Goal: Information Seeking & Learning: Learn about a topic

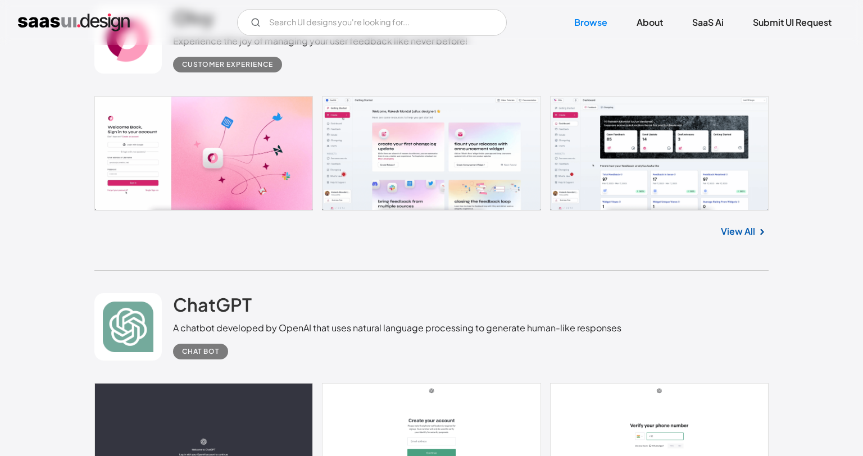
scroll to position [562, 0]
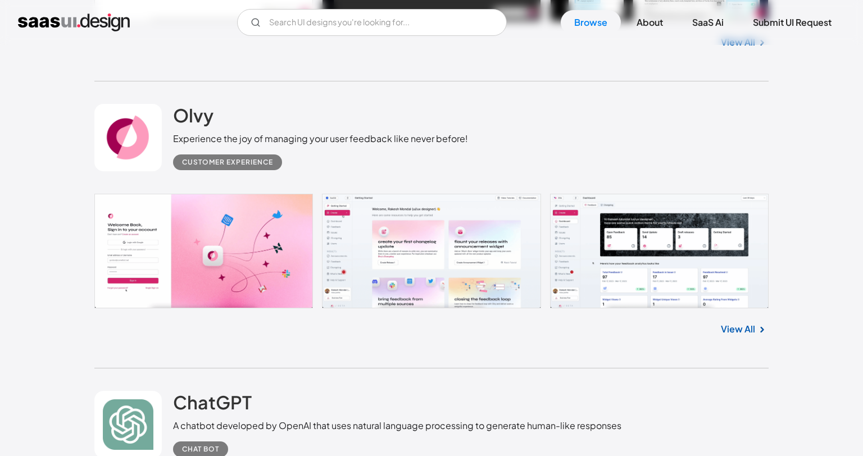
click at [438, 265] on link at bounding box center [431, 251] width 674 height 115
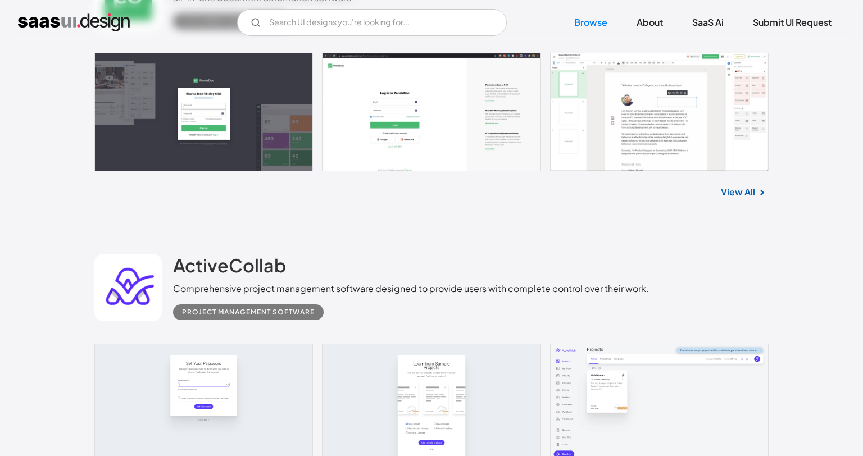
scroll to position [3878, 0]
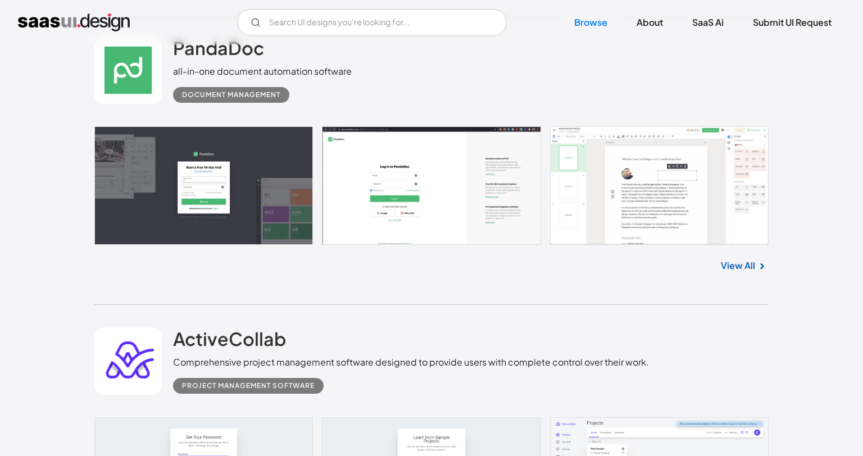
click at [690, 165] on link at bounding box center [431, 185] width 674 height 119
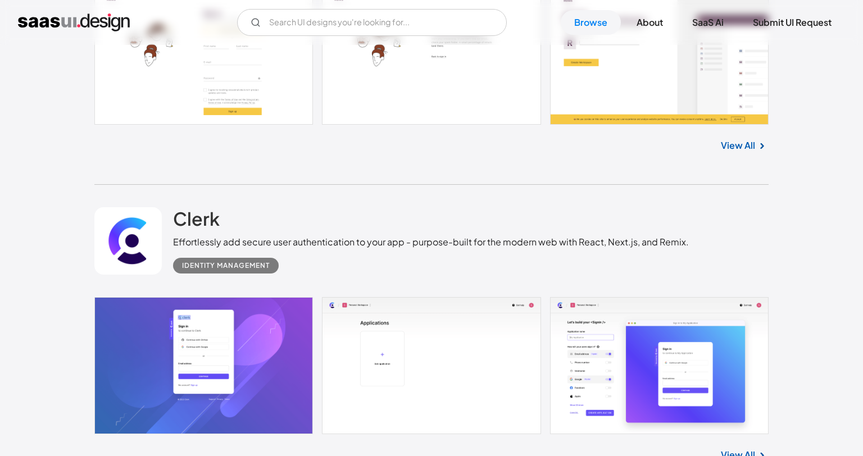
scroll to position [9216, 0]
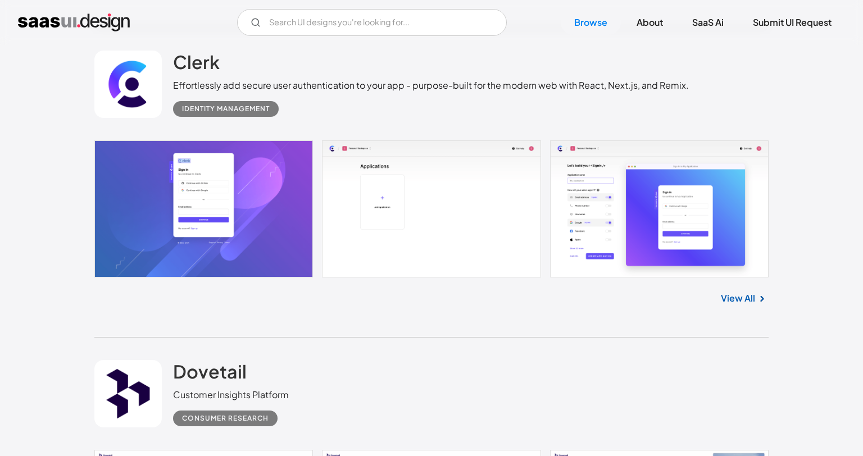
click at [742, 295] on link "View All" at bounding box center [738, 298] width 34 height 13
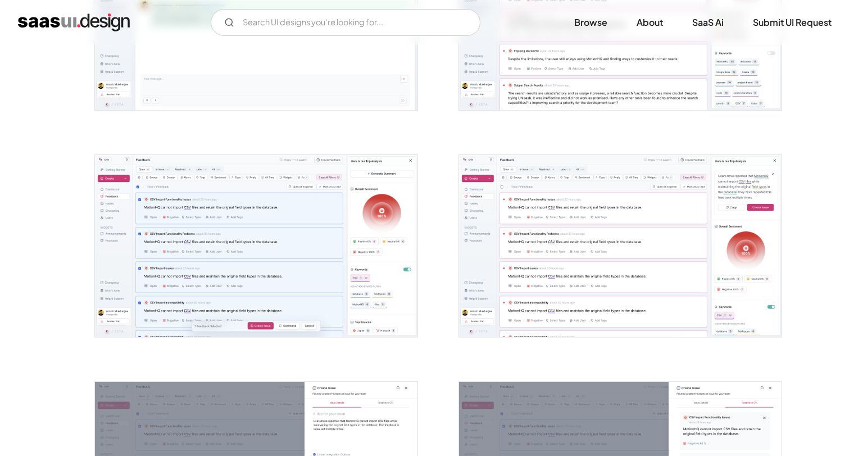
scroll to position [1124, 0]
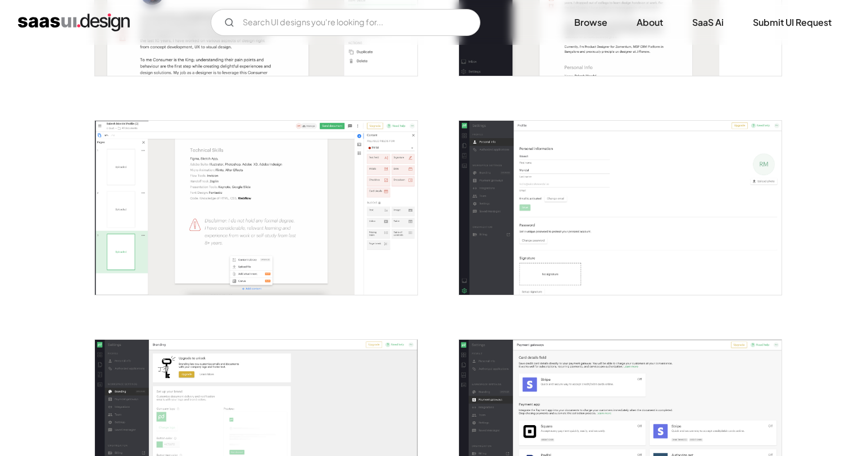
scroll to position [1461, 0]
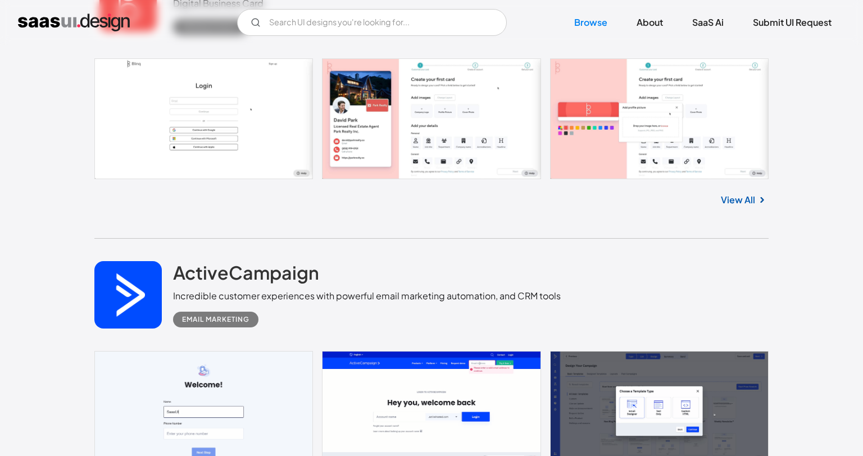
scroll to position [11162, 0]
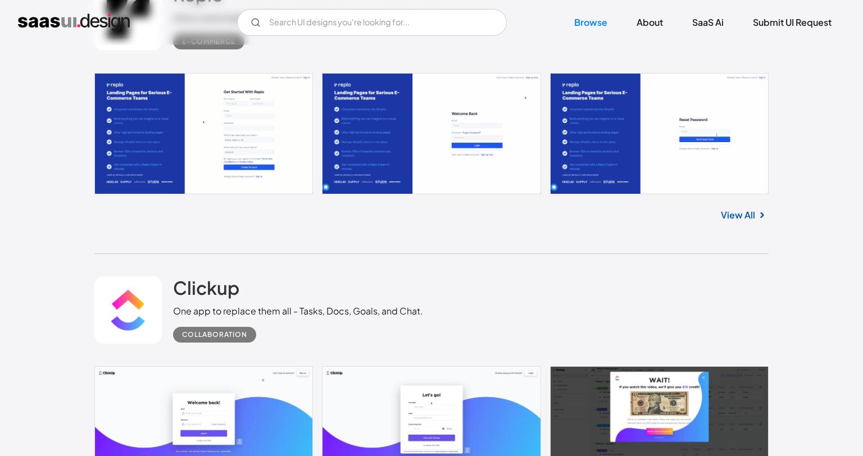
scroll to position [13410, 0]
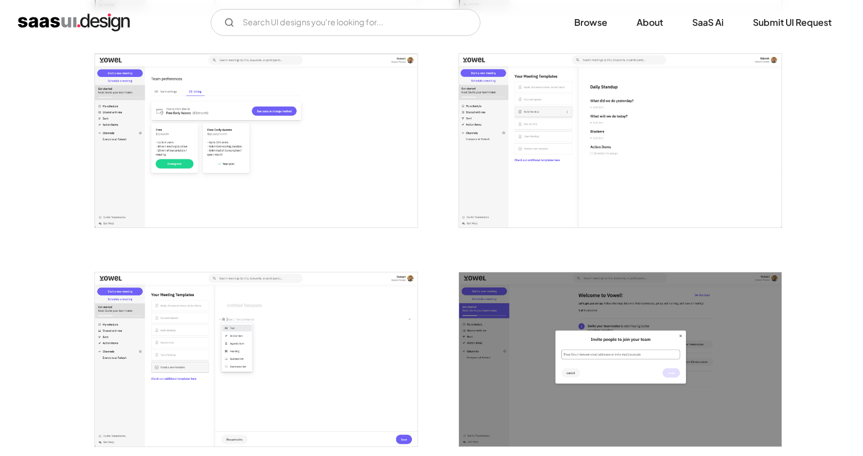
scroll to position [1630, 0]
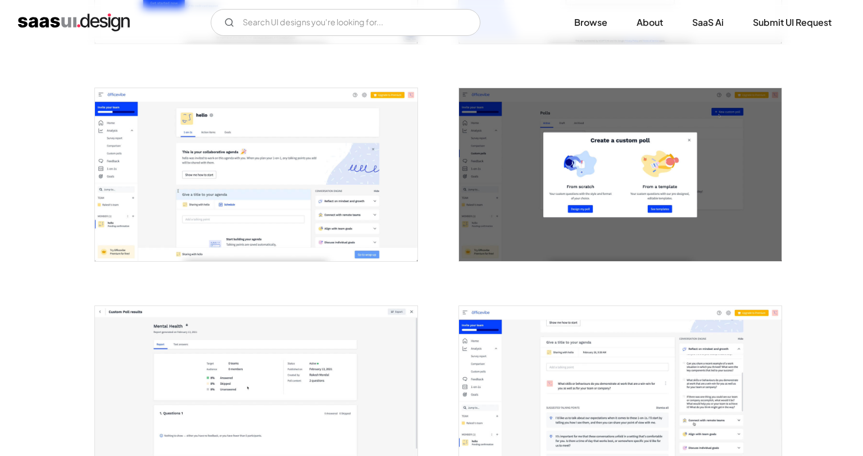
scroll to position [618, 0]
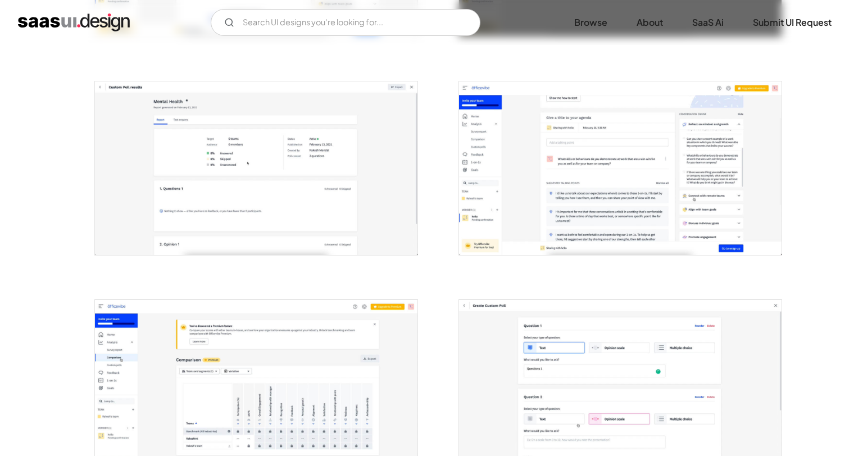
click at [600, 207] on img "open lightbox" at bounding box center [620, 167] width 323 height 173
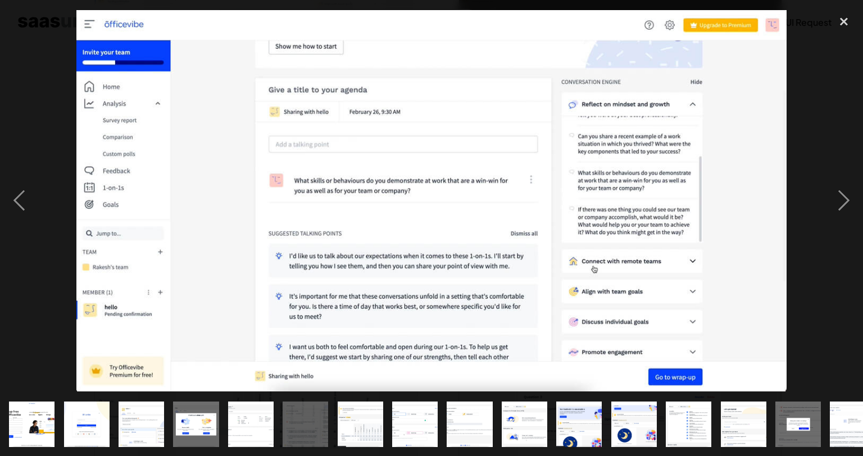
drag, startPoint x: 487, startPoint y: 121, endPoint x: 481, endPoint y: 127, distance: 7.9
